Goal: Information Seeking & Learning: Check status

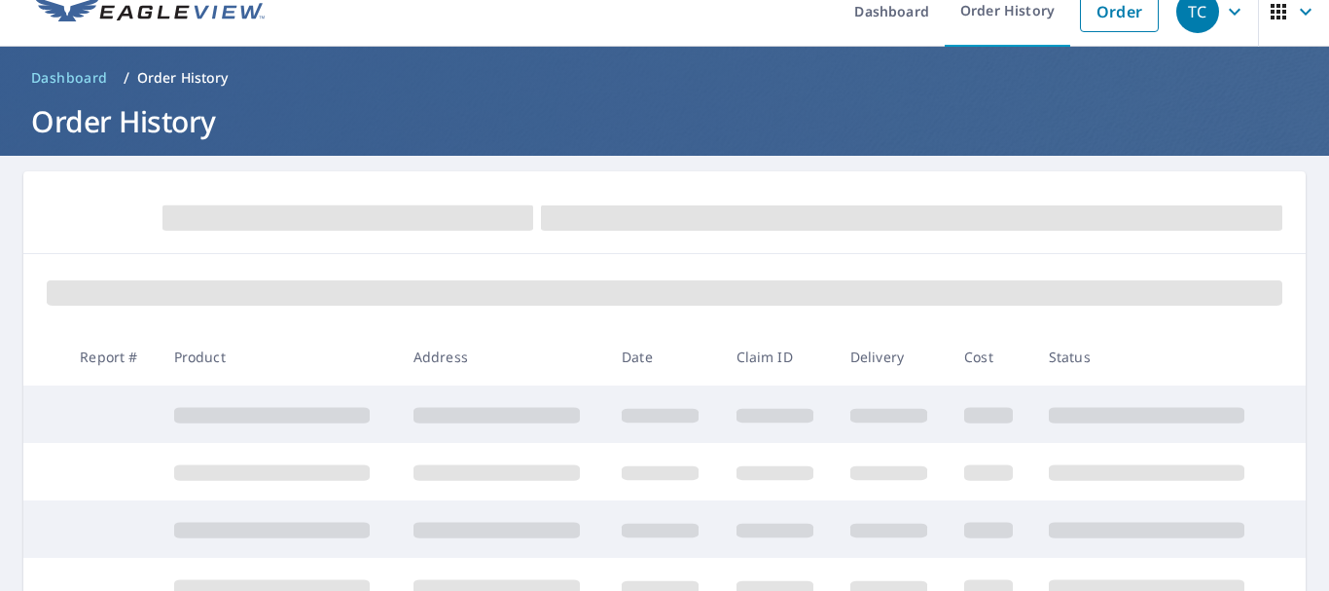
scroll to position [23, 0]
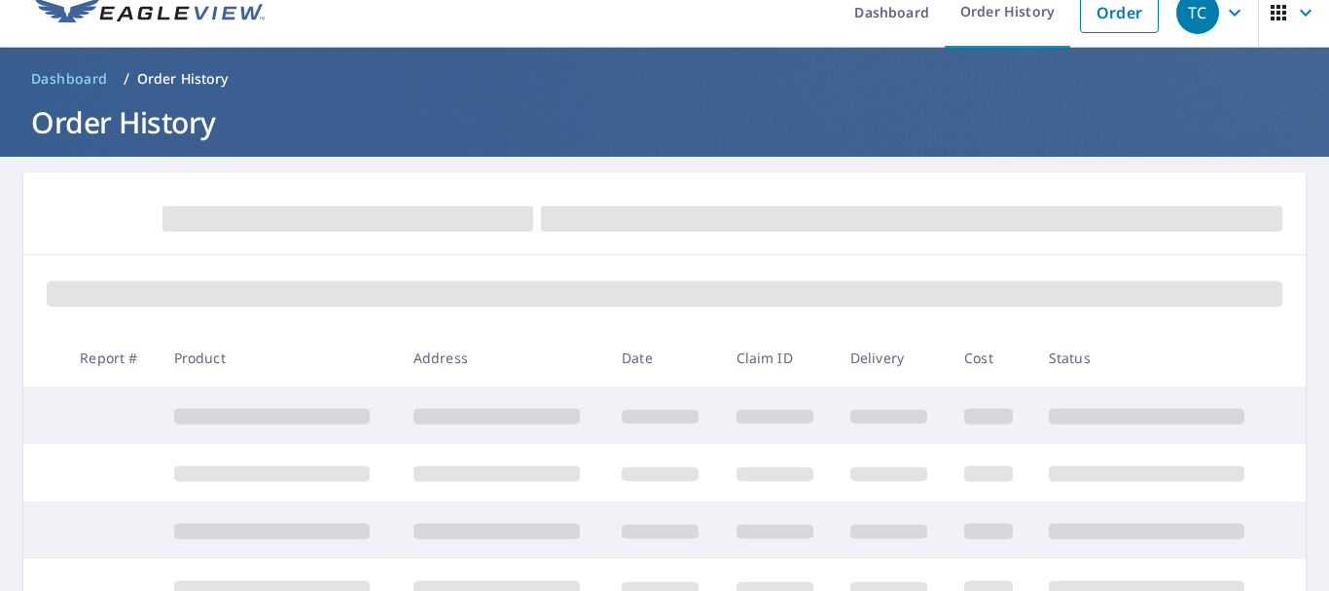
click at [688, 187] on div at bounding box center [664, 213] width 1283 height 83
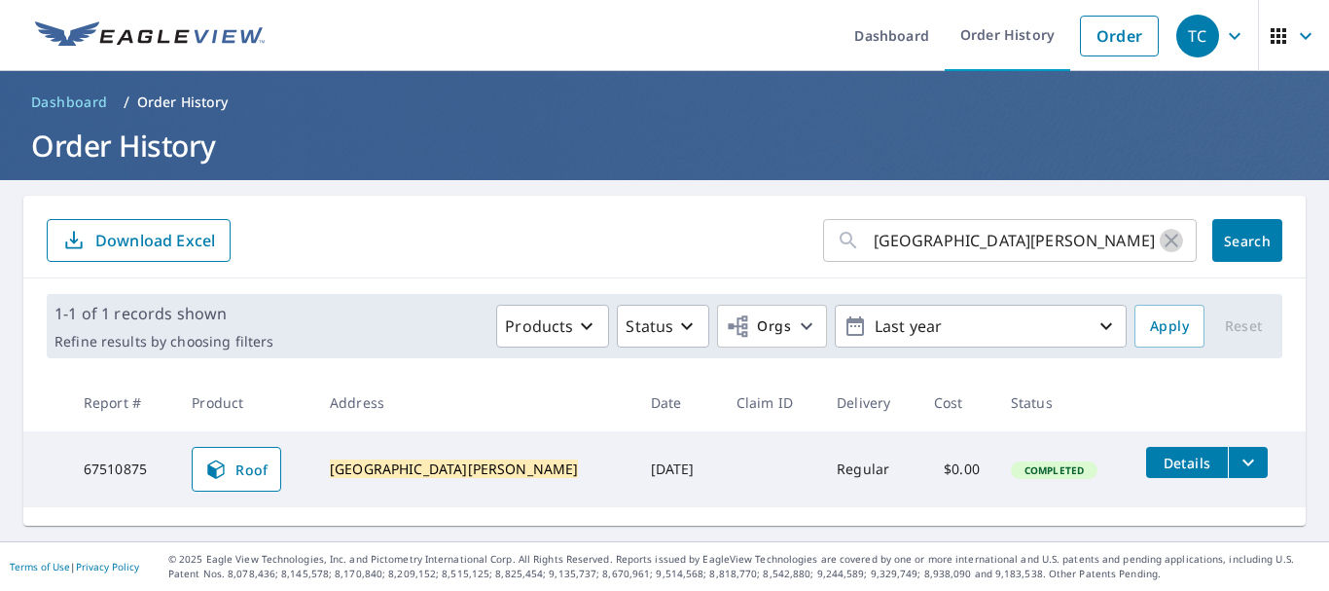
click at [1165, 239] on icon "button" at bounding box center [1172, 241] width 14 height 14
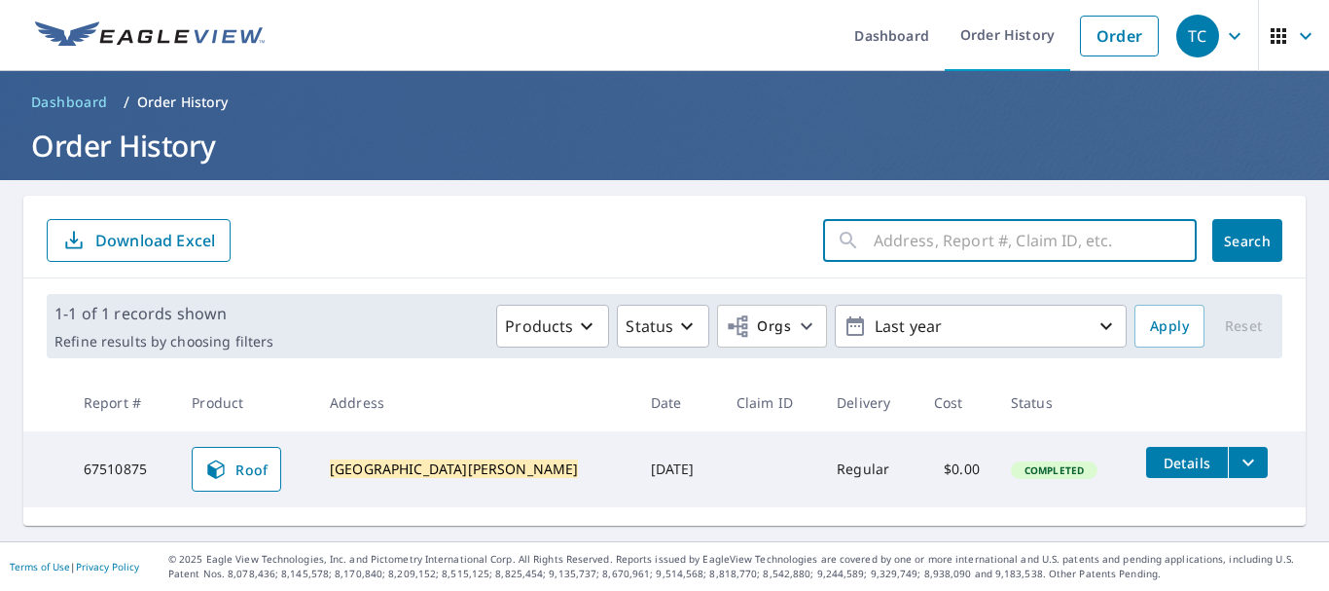
click at [1046, 231] on input "text" at bounding box center [1035, 240] width 323 height 55
paste input "[STREET_ADDRESS]"
type input "[STREET_ADDRESS]"
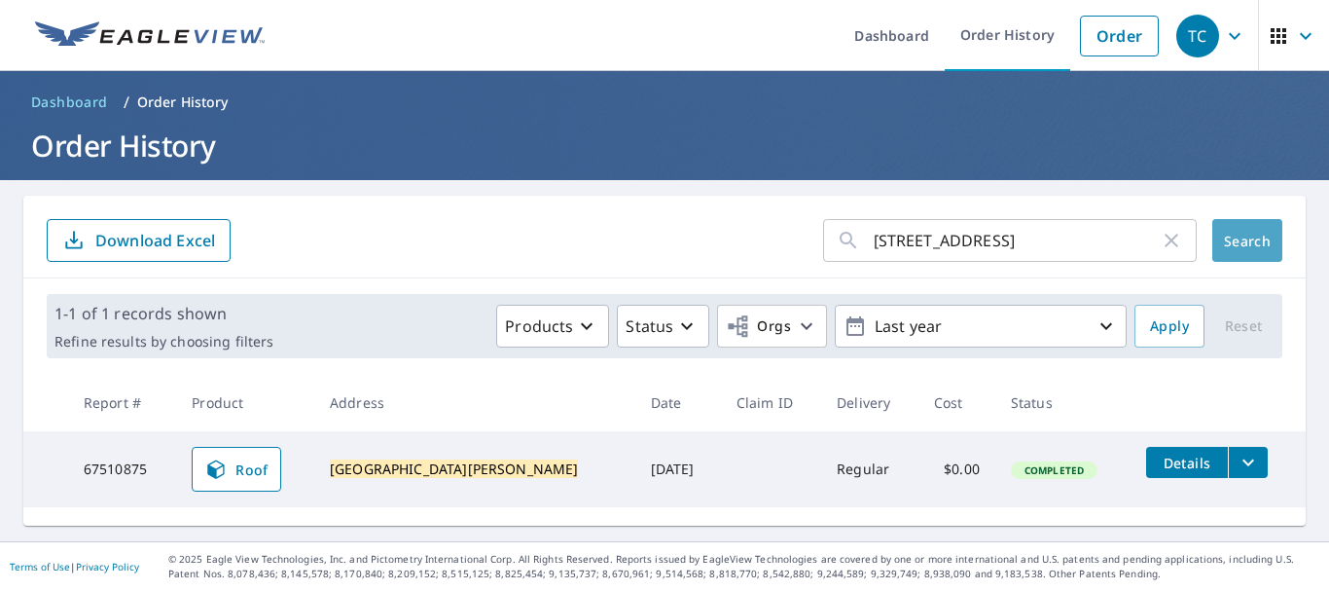
click at [1228, 236] on span "Search" at bounding box center [1247, 241] width 39 height 18
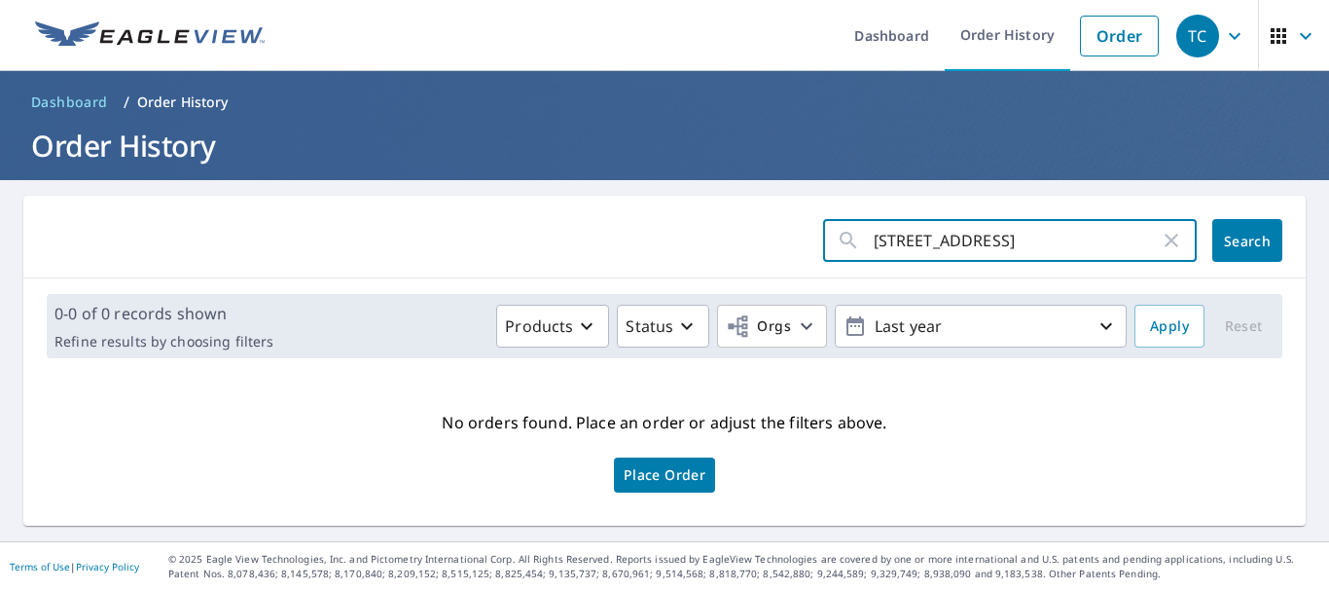
click at [949, 242] on input "[STREET_ADDRESS]" at bounding box center [1017, 240] width 286 height 55
type input "7811 NW"
click at [1228, 246] on span "Search" at bounding box center [1247, 241] width 39 height 18
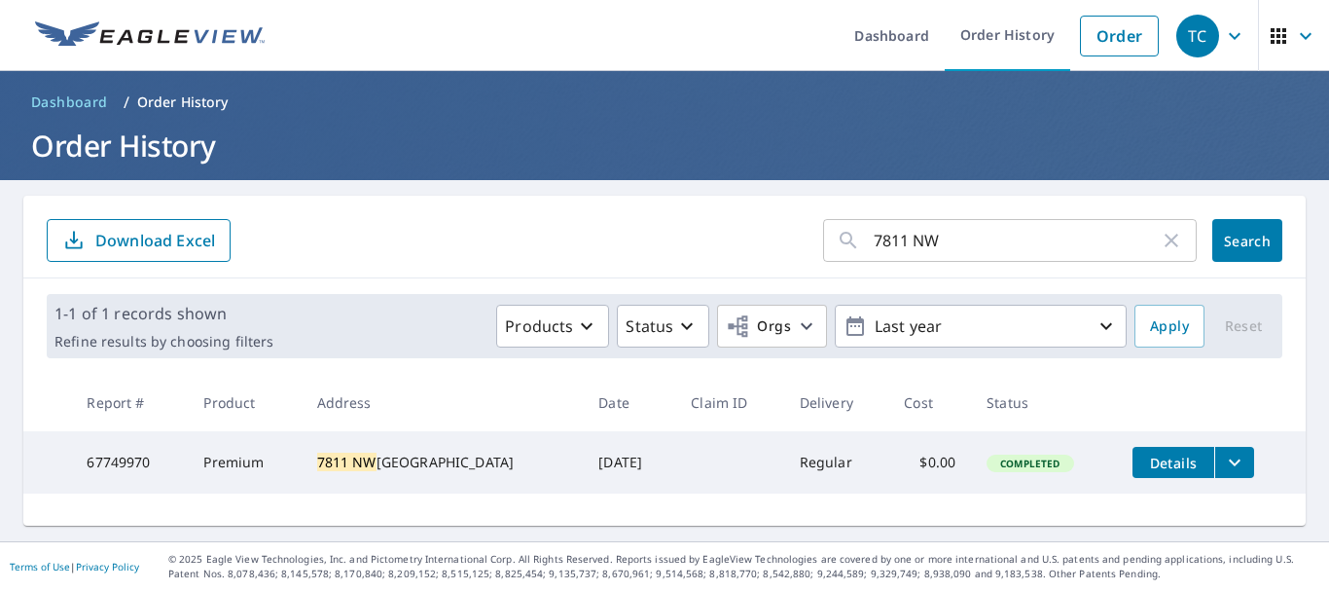
click at [1229, 461] on icon "filesDropdownBtn-67749970" at bounding box center [1235, 462] width 12 height 7
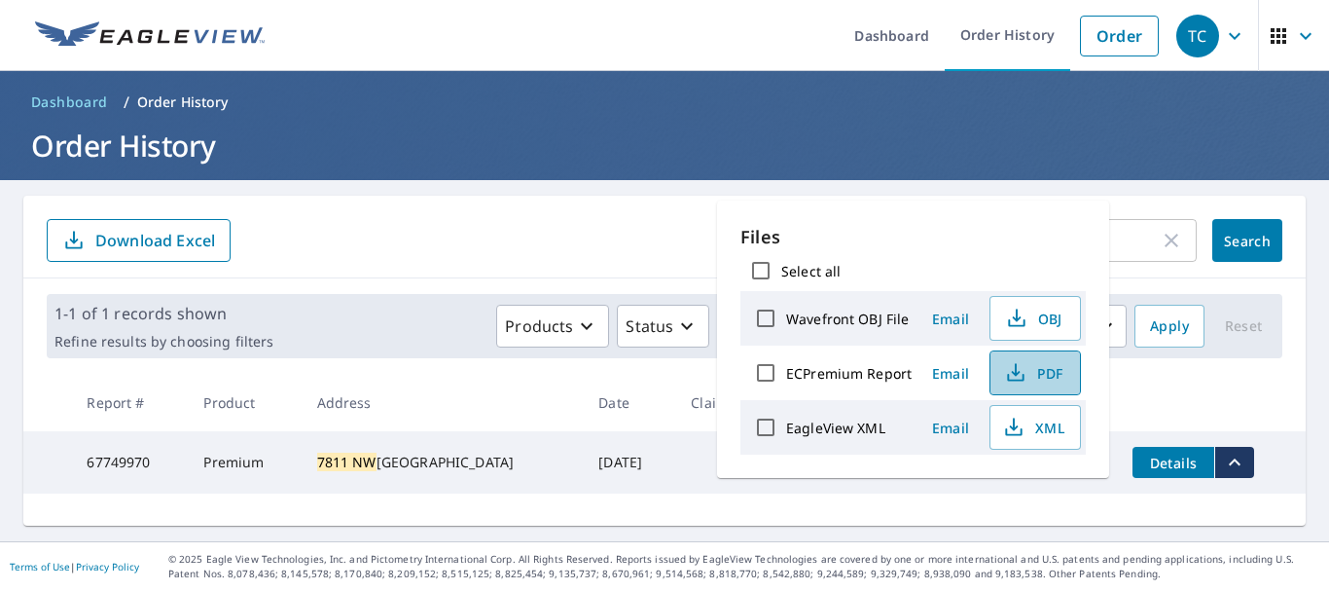
click at [1023, 377] on icon "button" at bounding box center [1015, 372] width 23 height 23
